Goal: Task Accomplishment & Management: Use online tool/utility

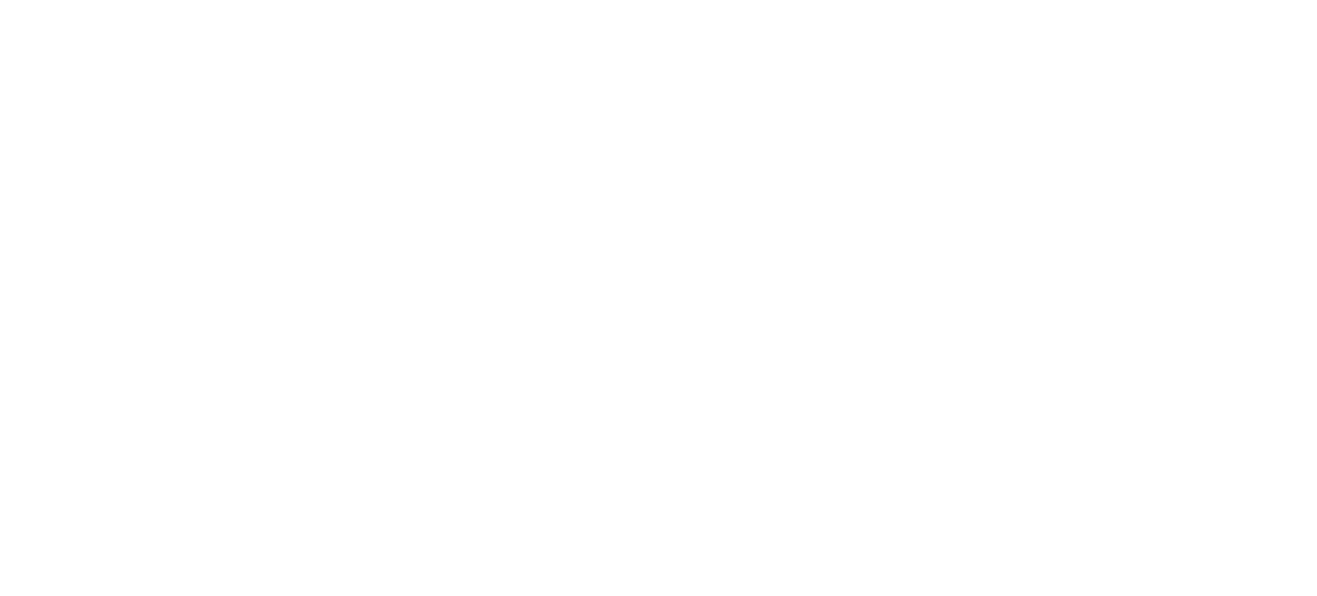
click at [950, 279] on div at bounding box center [658, 298] width 1317 height 596
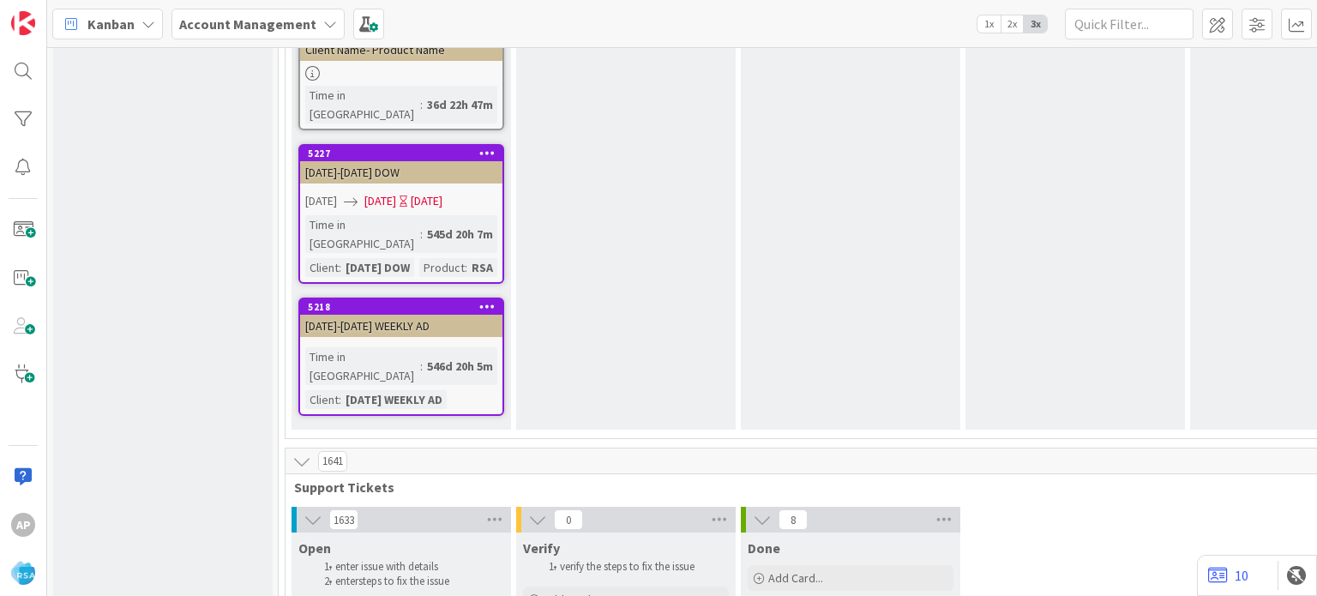
scroll to position [3171, 0]
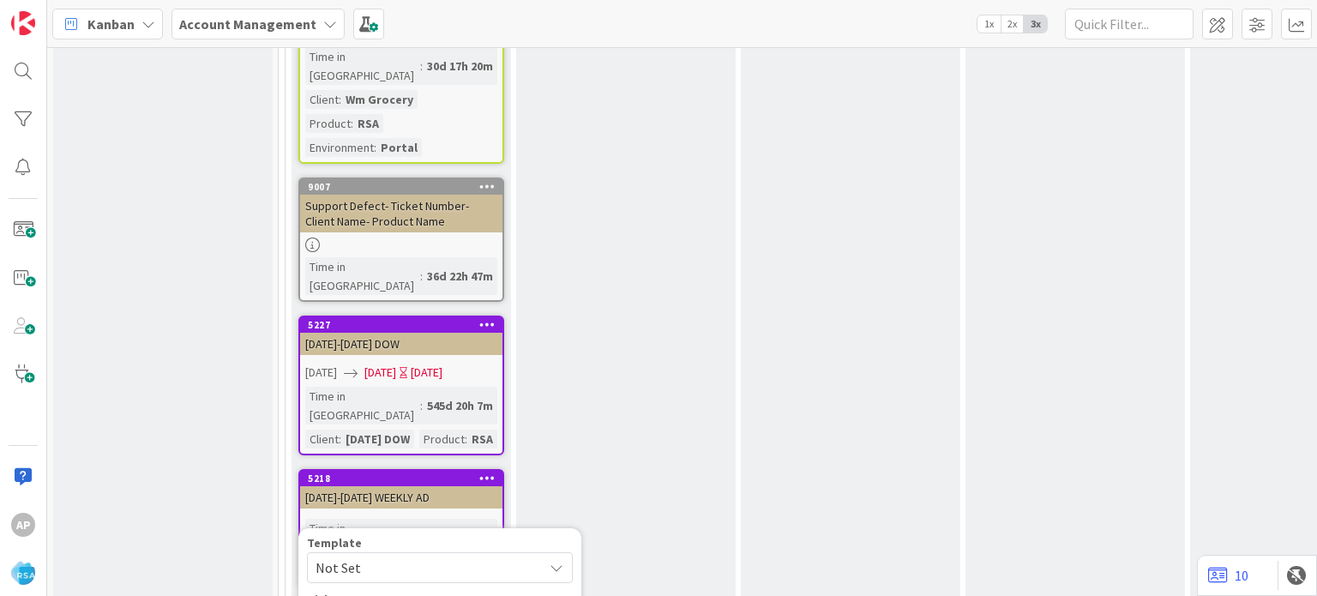
click at [425, 556] on span "Not Set" at bounding box center [422, 567] width 214 height 22
type textarea "x"
type textarea "Support Maintenance - Ticket Number-"
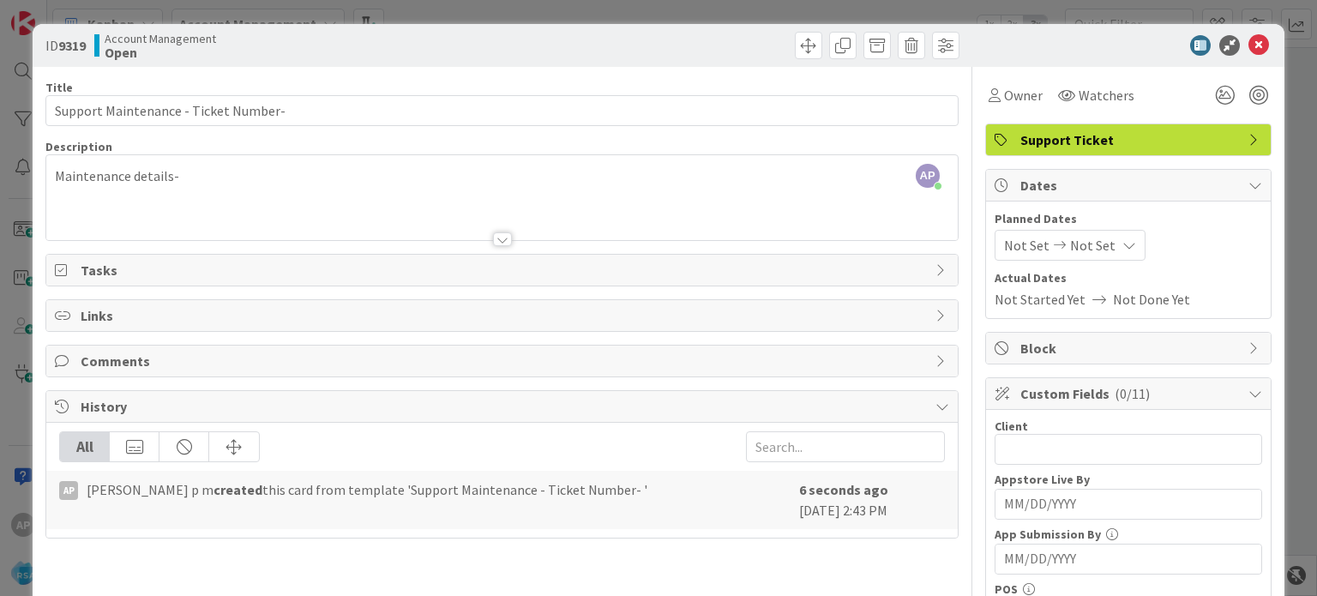
click at [255, 176] on div "AP Akhil p m just joined Maintenance details-" at bounding box center [501, 197] width 910 height 85
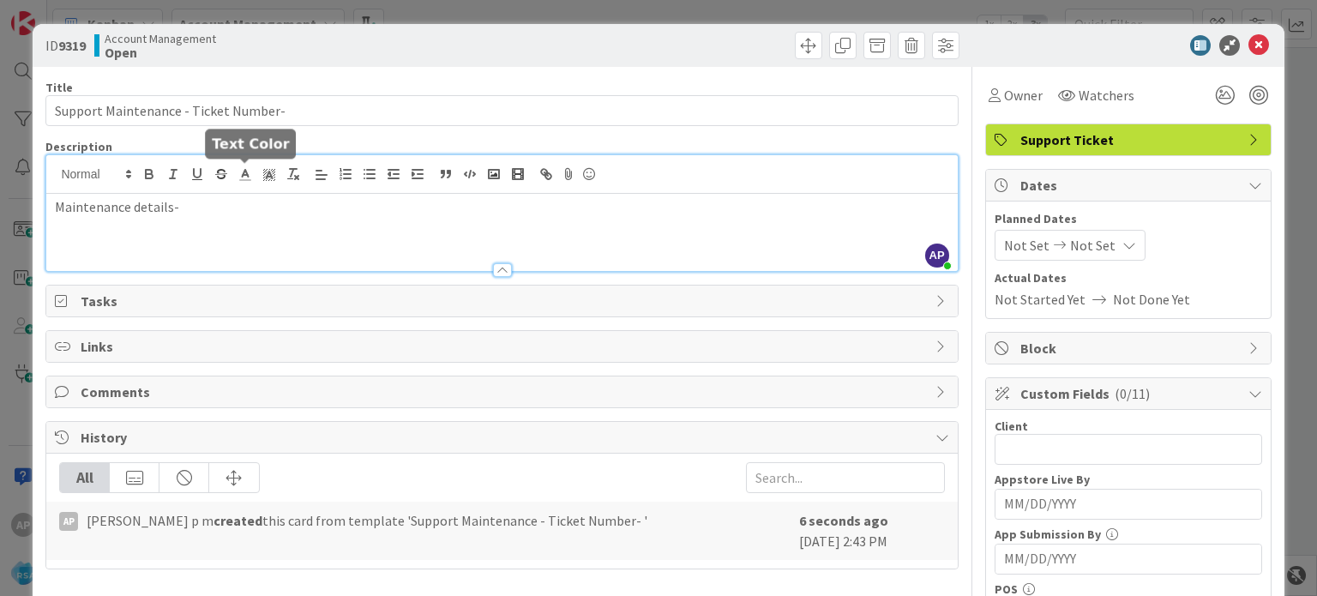
click at [246, 180] on line at bounding box center [245, 180] width 10 height 0
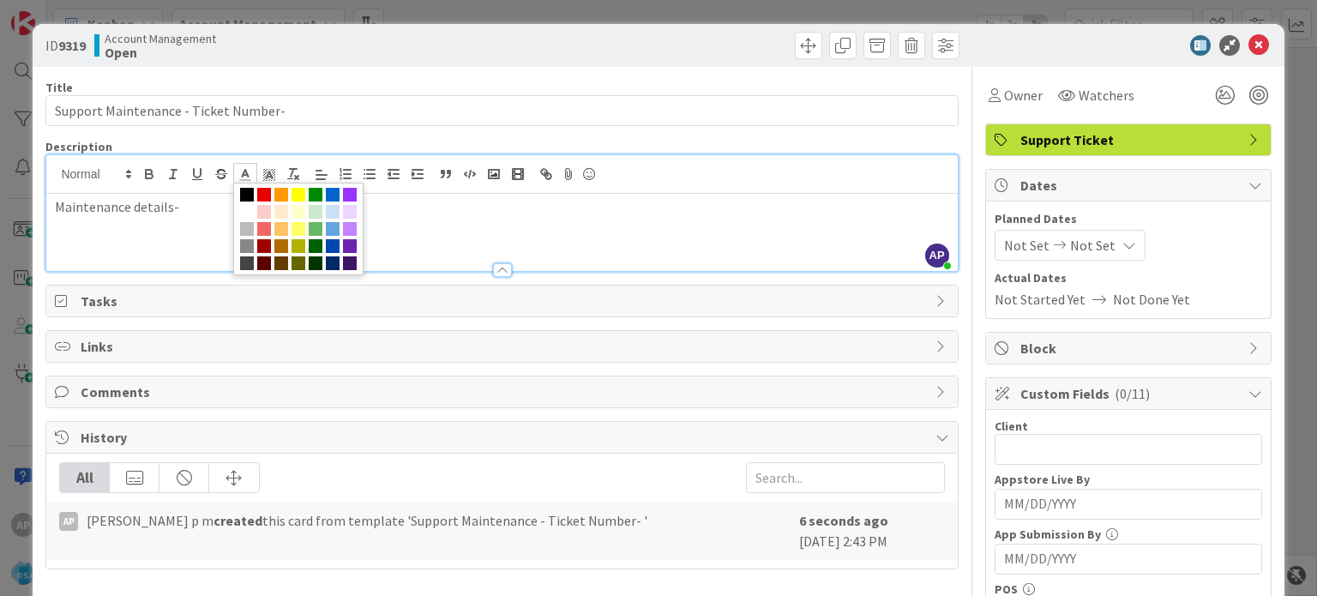
click at [202, 217] on div "Maintenance details-" at bounding box center [501, 232] width 910 height 77
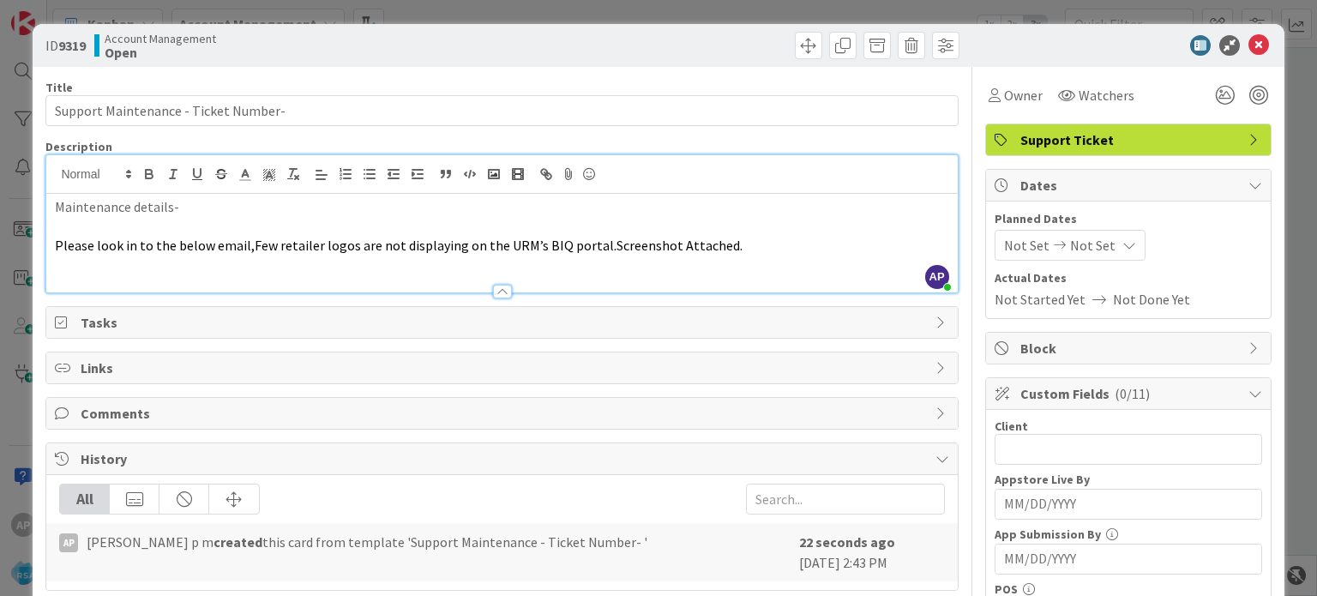
click at [225, 199] on p "Maintenance details-" at bounding box center [501, 207] width 893 height 20
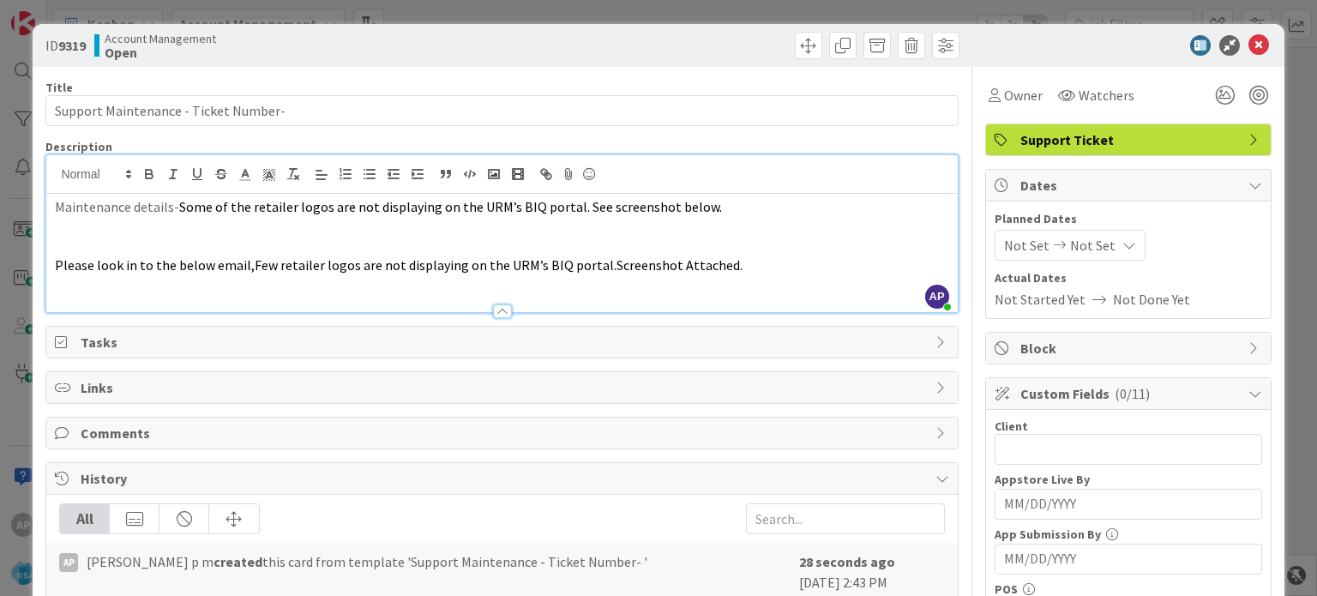
click at [274, 288] on p at bounding box center [501, 285] width 893 height 20
click at [271, 227] on p at bounding box center [501, 227] width 893 height 20
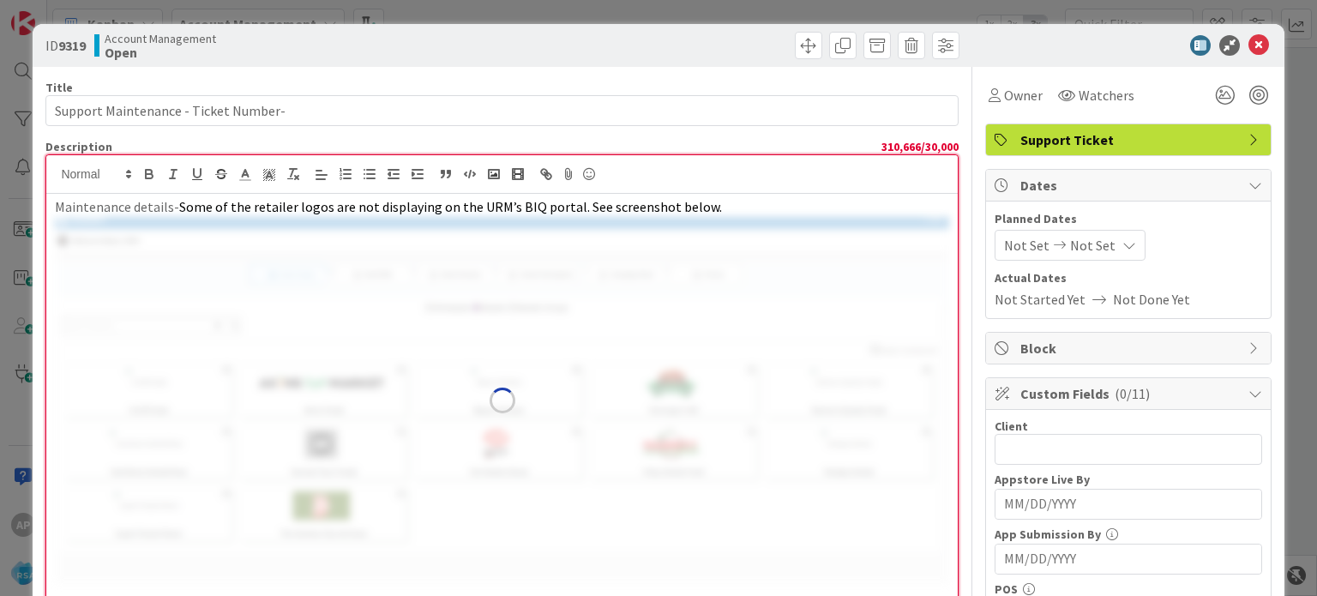
scroll to position [86, 0]
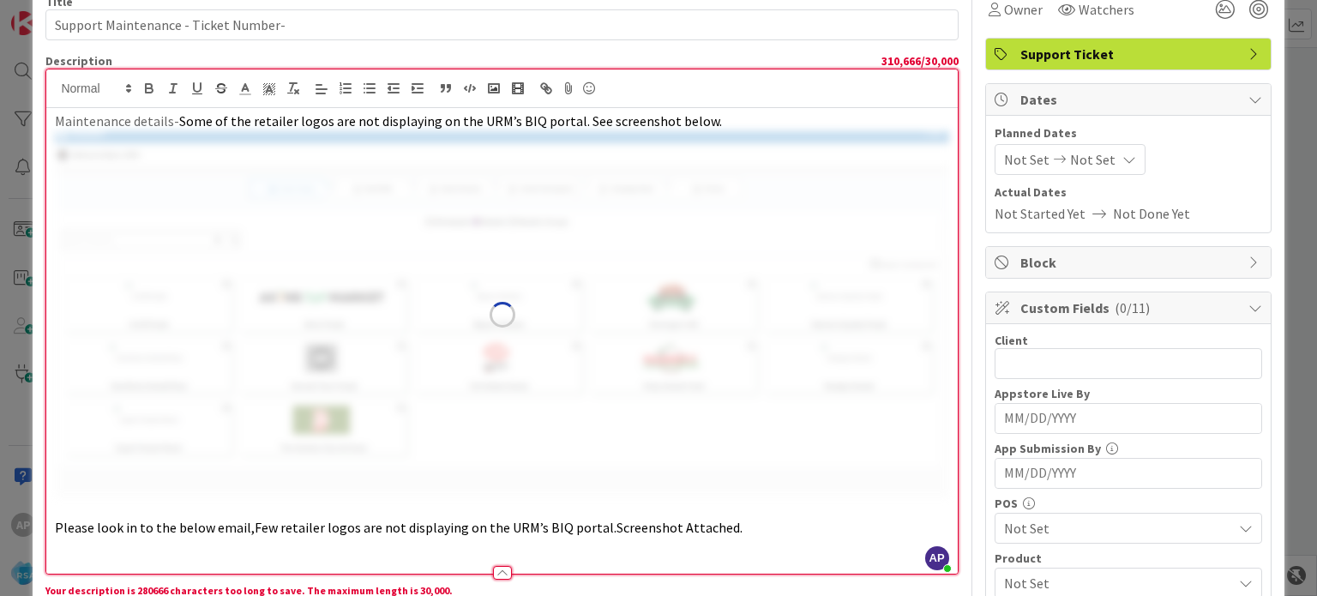
click at [318, 366] on img at bounding box center [501, 314] width 893 height 367
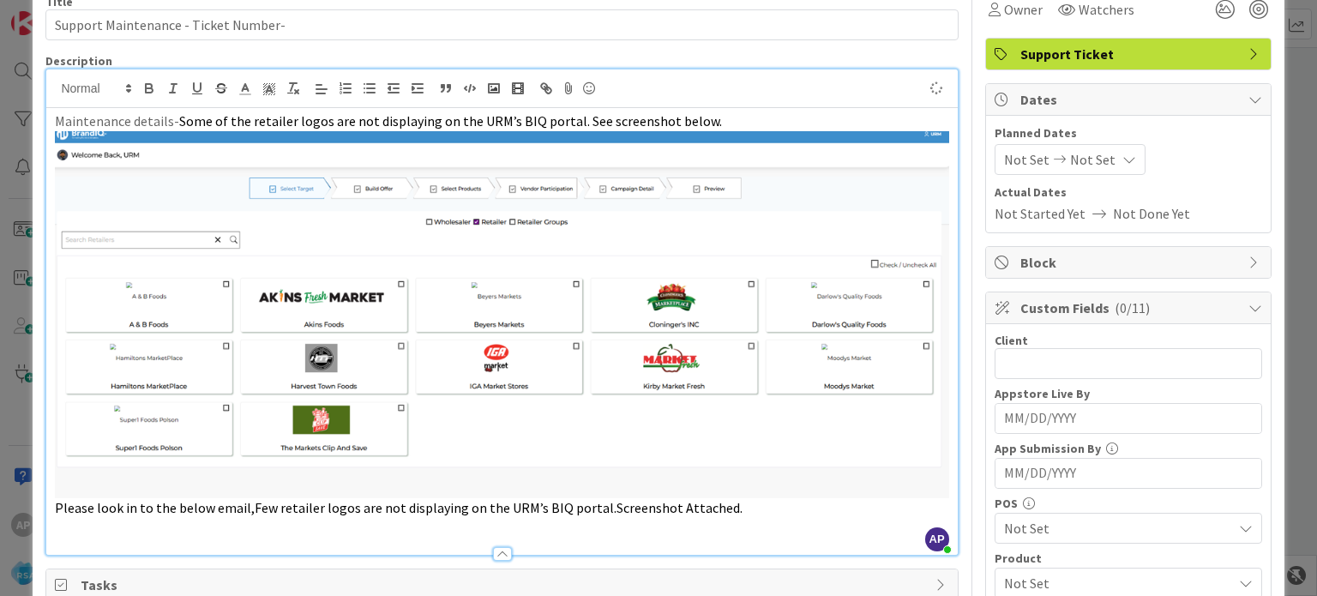
scroll to position [0, 0]
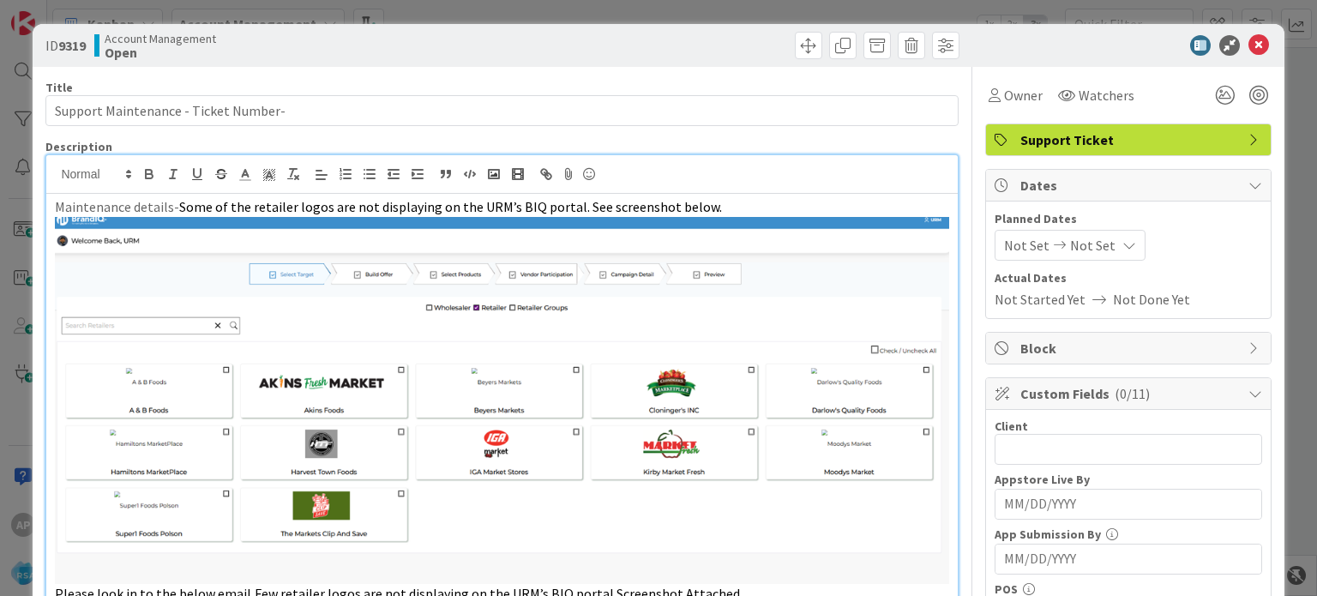
click at [423, 379] on img at bounding box center [501, 400] width 893 height 367
click at [1017, 445] on input "text" at bounding box center [1127, 449] width 267 height 31
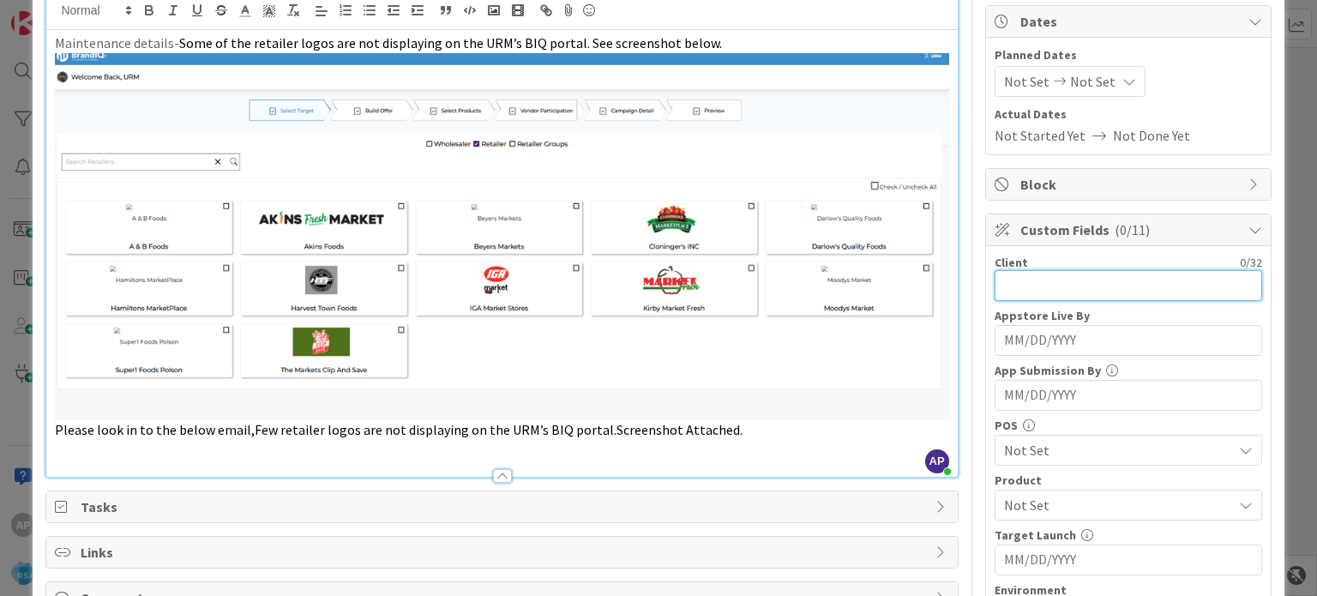
scroll to position [257, 0]
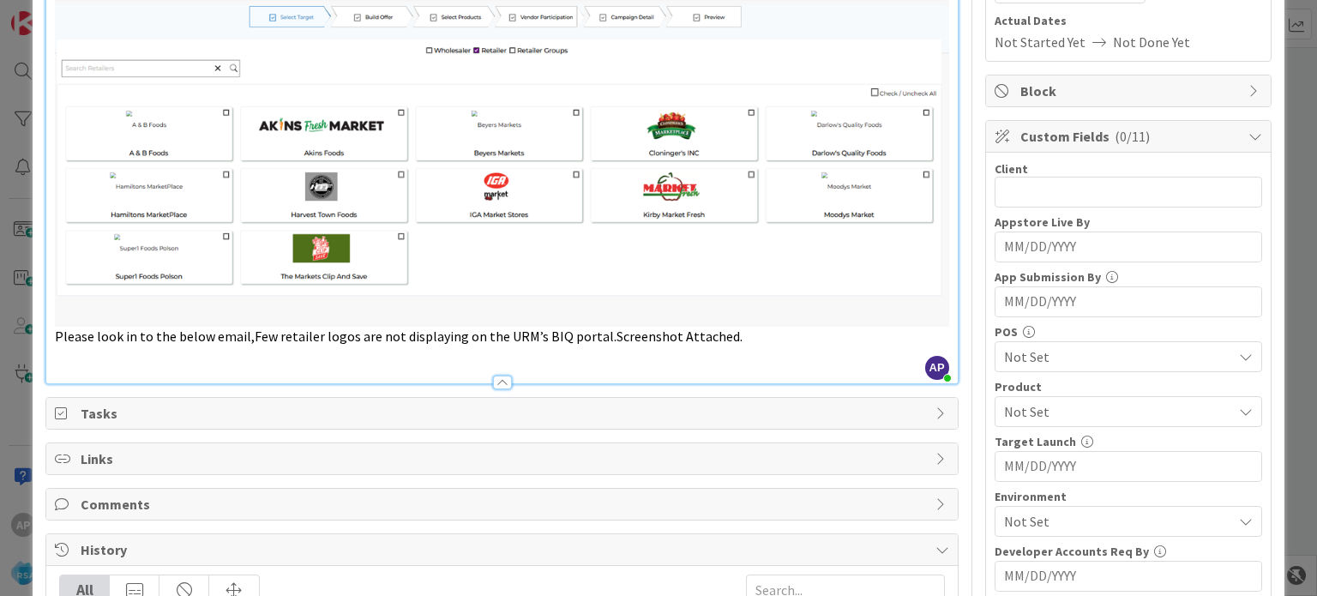
click at [1045, 407] on span "Not Set" at bounding box center [1118, 411] width 228 height 21
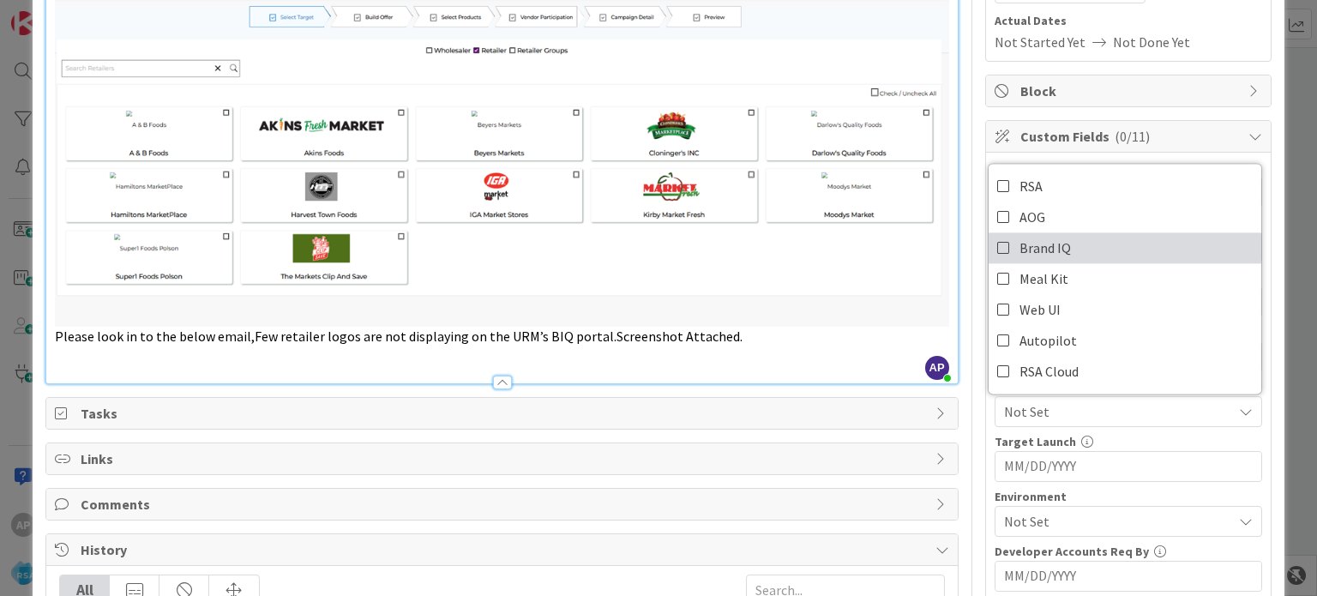
click at [1062, 250] on link "Brand IQ" at bounding box center [1124, 247] width 273 height 31
click at [1035, 525] on span "Not Set" at bounding box center [1118, 521] width 228 height 21
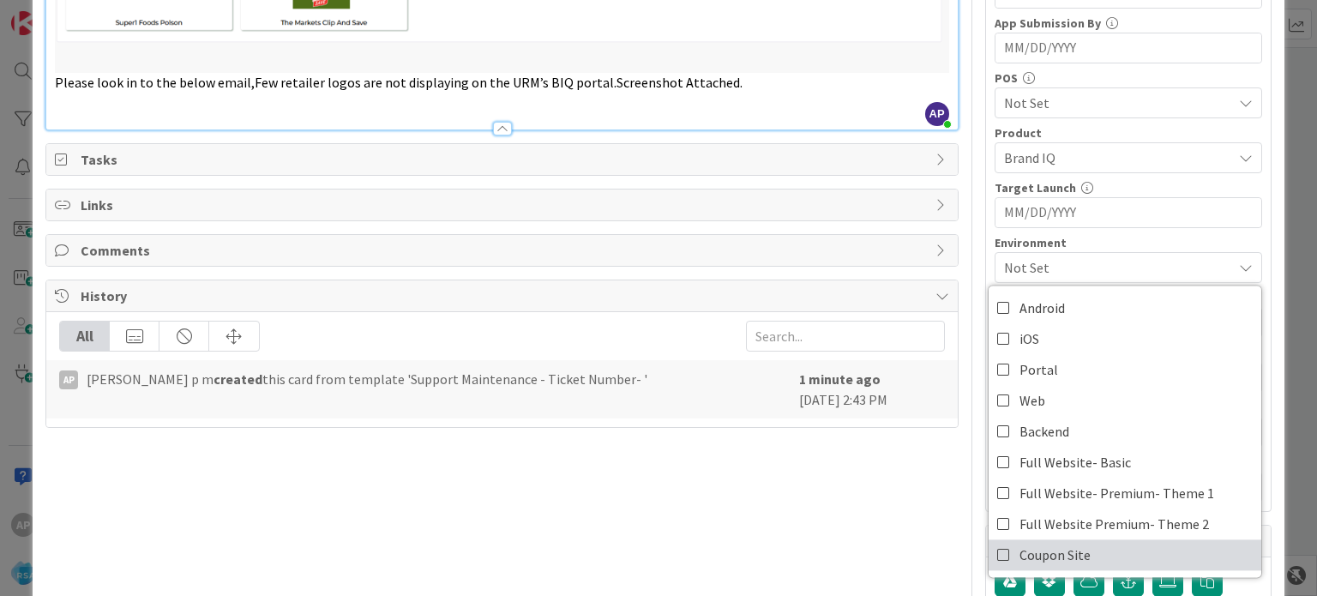
scroll to position [514, 0]
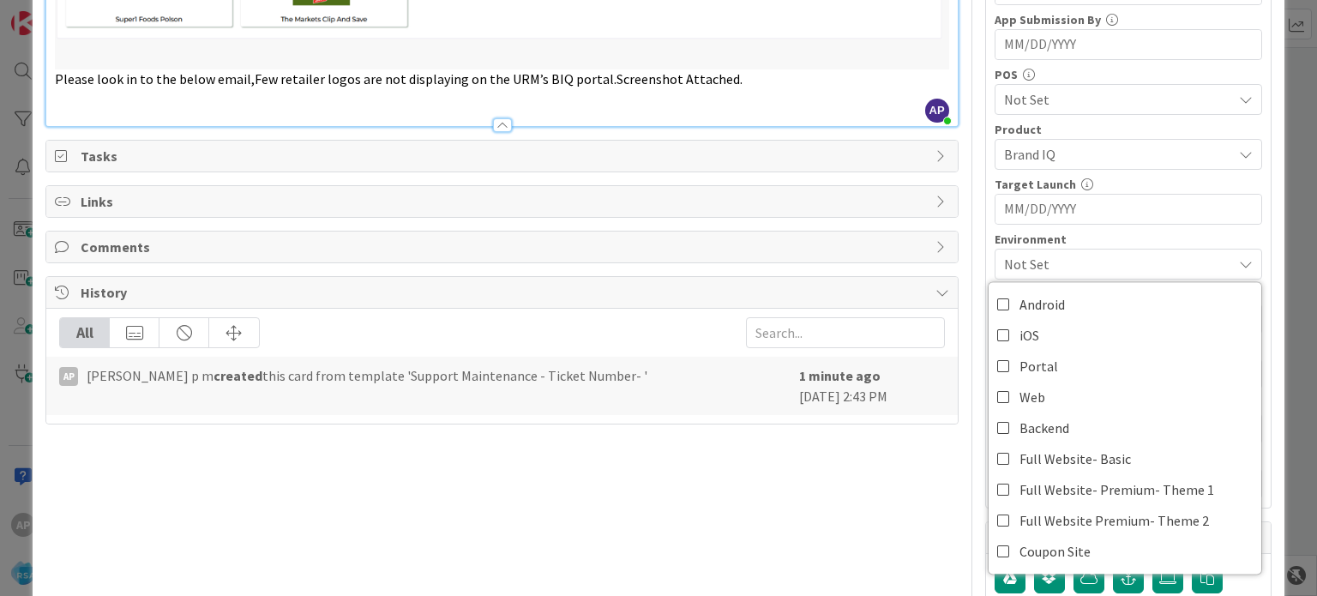
click at [894, 486] on div "Title 37 / 128 Support Maintenance - Ticket Number- Description AP Akhil p m ju…" at bounding box center [501, 195] width 912 height 1285
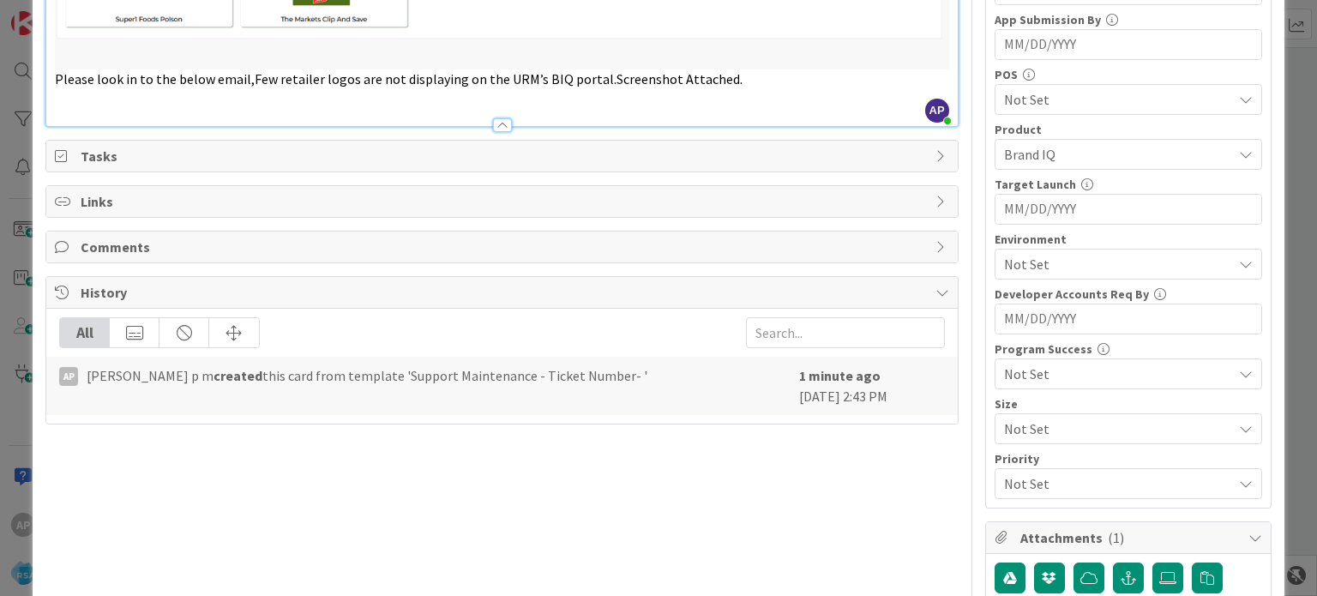
click at [1039, 265] on span "Not Set" at bounding box center [1118, 264] width 228 height 21
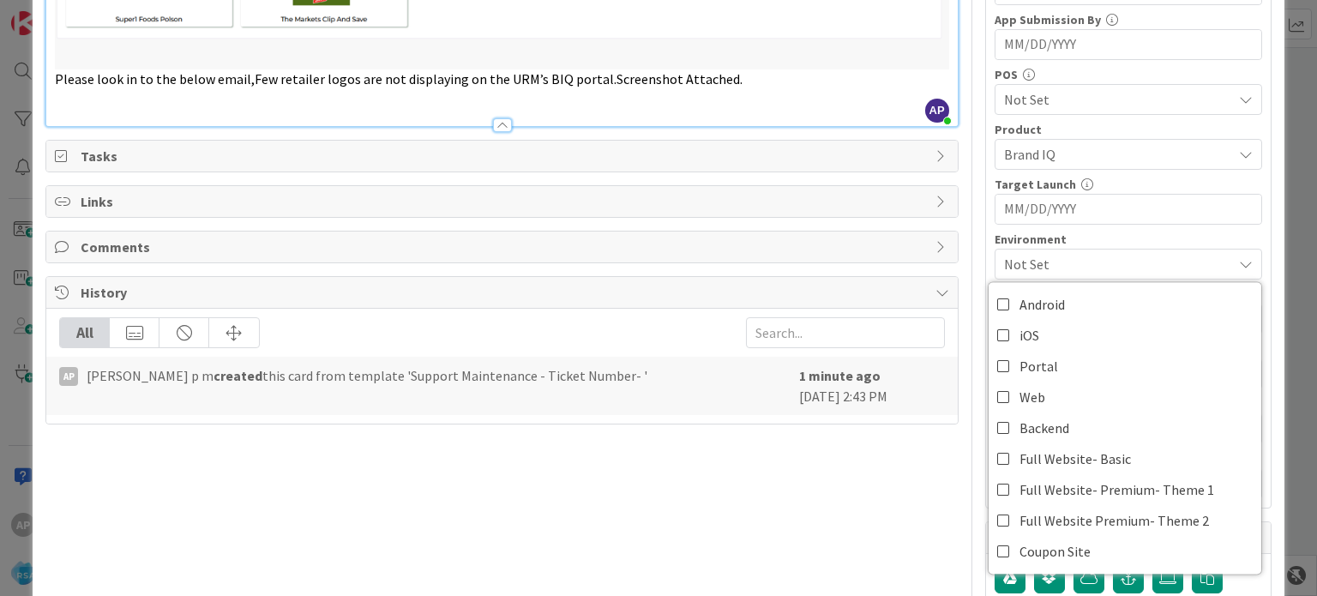
click at [1039, 265] on span "Not Set" at bounding box center [1118, 264] width 228 height 21
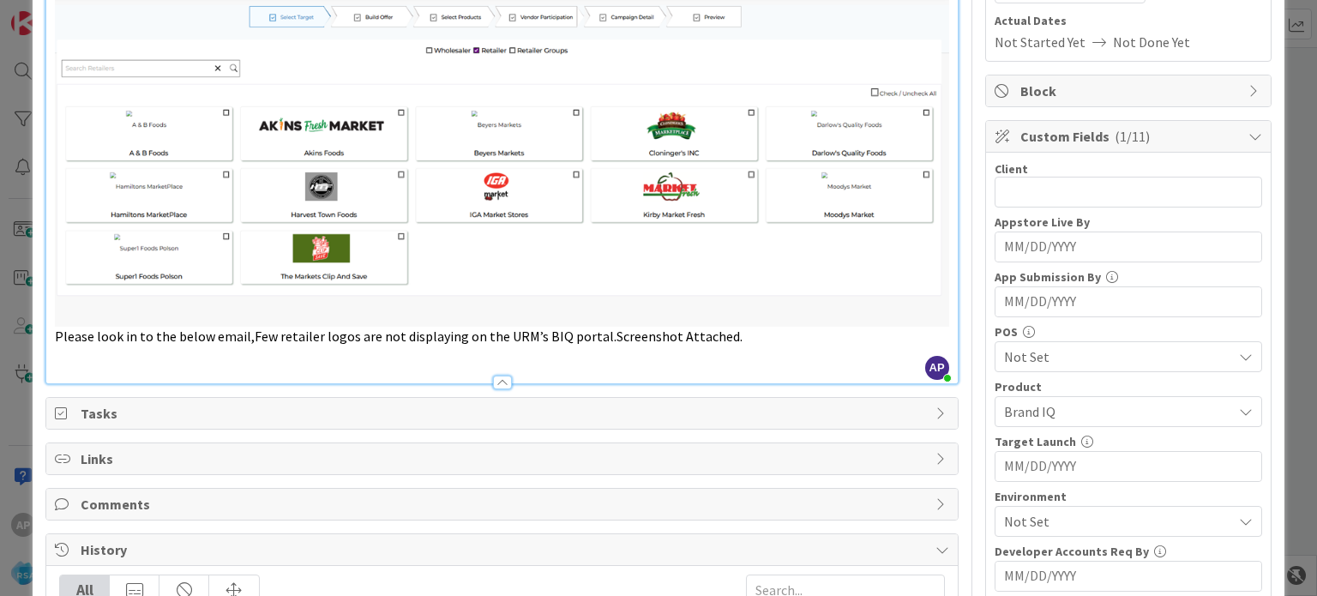
scroll to position [0, 0]
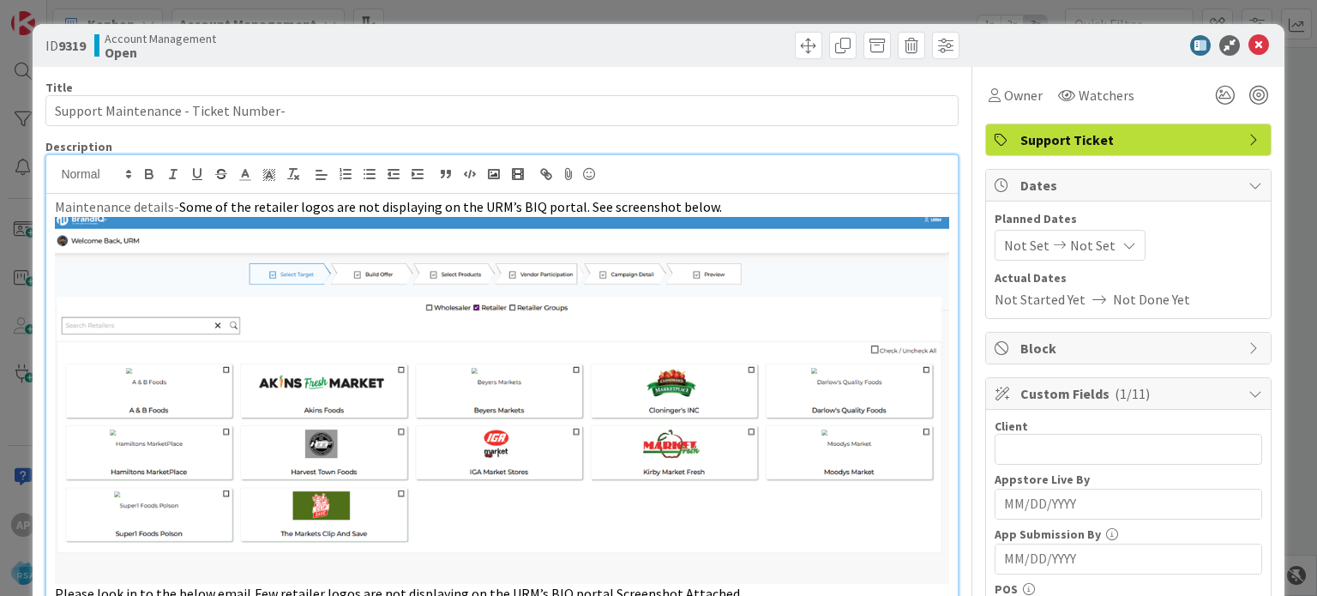
click at [1008, 252] on span "Not Set" at bounding box center [1026, 245] width 45 height 21
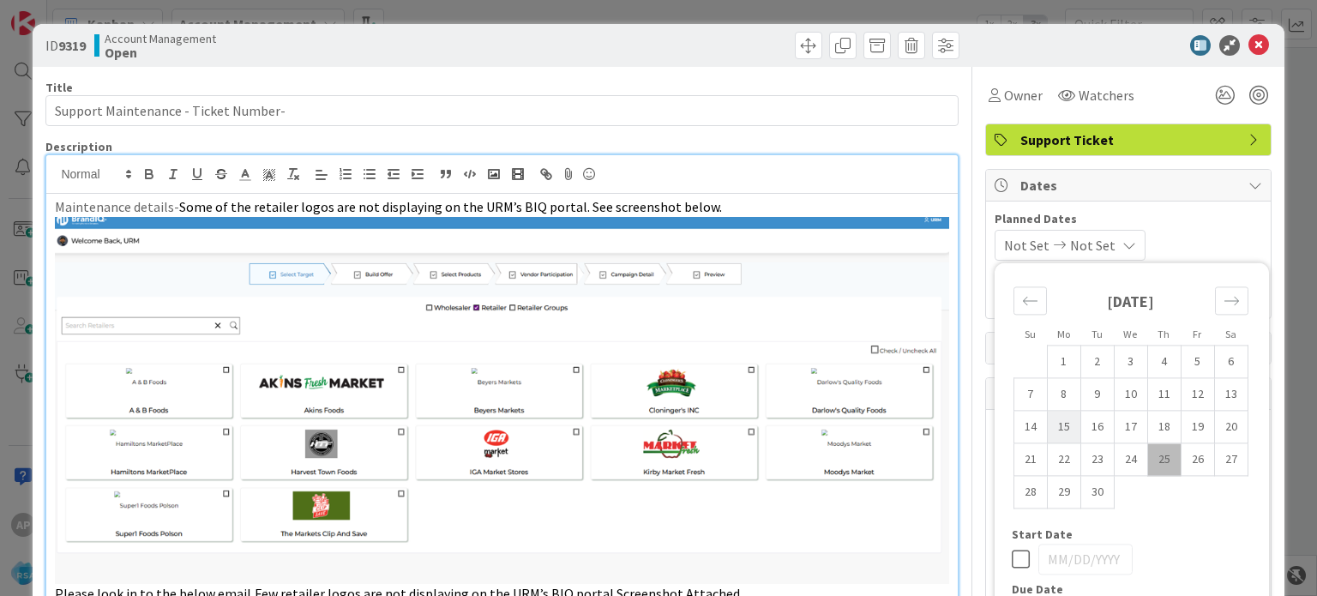
click at [1047, 424] on td "15" at bounding box center [1063, 427] width 33 height 33
type input "09/15/2025"
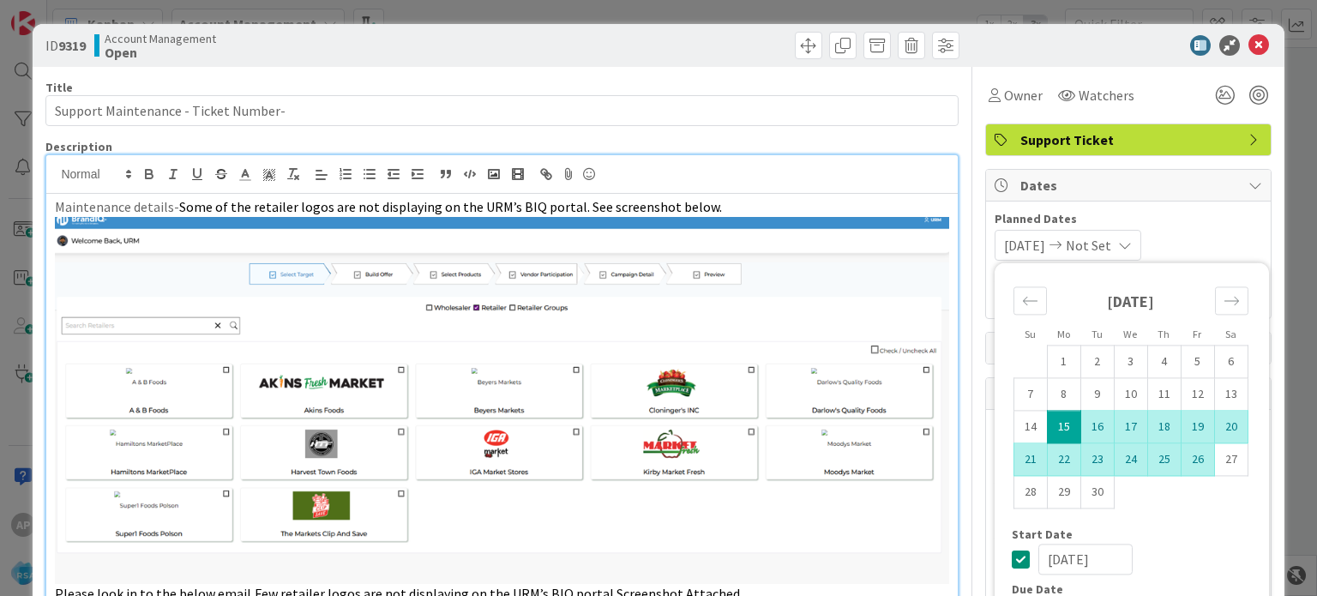
click at [1189, 459] on td "26" at bounding box center [1196, 459] width 33 height 33
type input "09/26/2025"
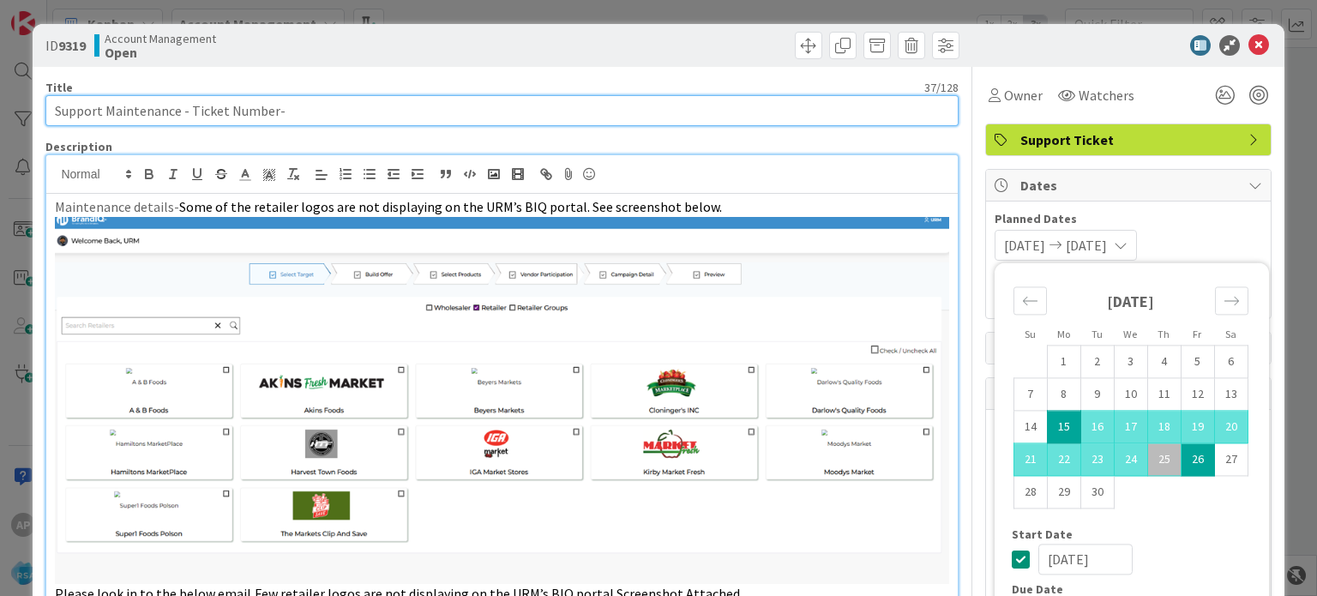
click at [350, 109] on input "Support Maintenance - Ticket Number-" at bounding box center [501, 110] width 912 height 31
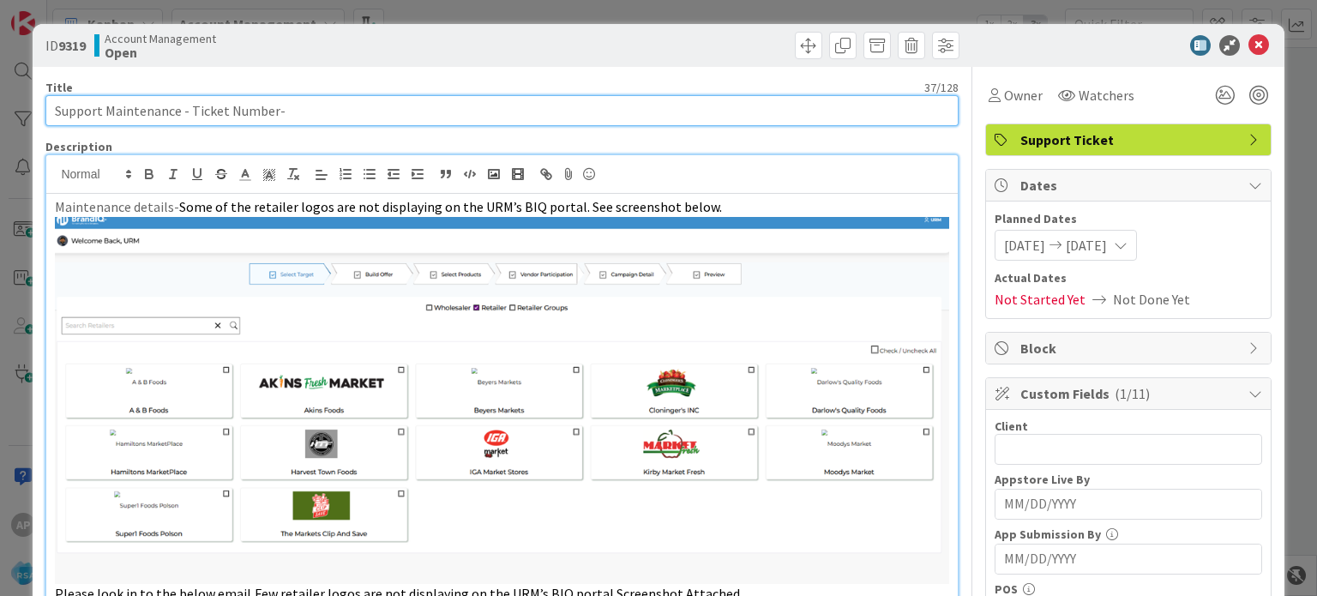
drag, startPoint x: 189, startPoint y: 112, endPoint x: 267, endPoint y: 109, distance: 78.9
click at [267, 109] on input "Support Maintenance - Ticket Number-" at bounding box center [501, 110] width 912 height 31
paste input "#314275"
click at [195, 109] on input "Support Maintenance - #314275-" at bounding box center [501, 110] width 912 height 31
click at [252, 114] on input "Support Maintenance - 314275-" at bounding box center [501, 110] width 912 height 31
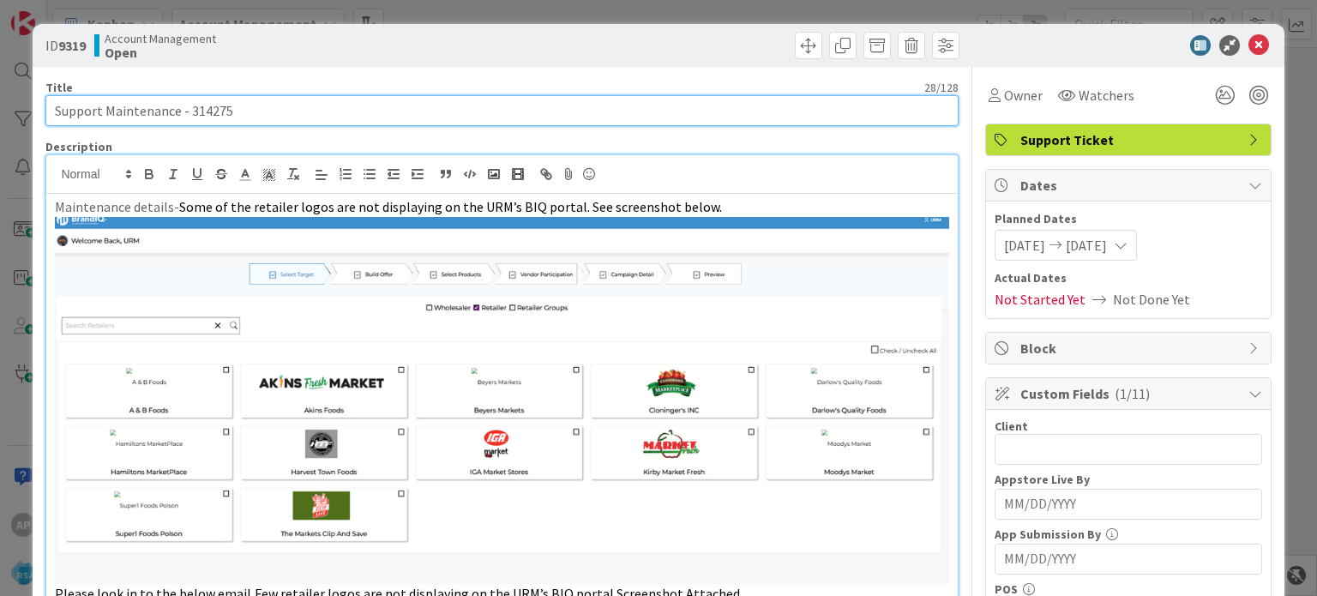
type input "Support Maintenance - 314275"
